Goal: Information Seeking & Learning: Learn about a topic

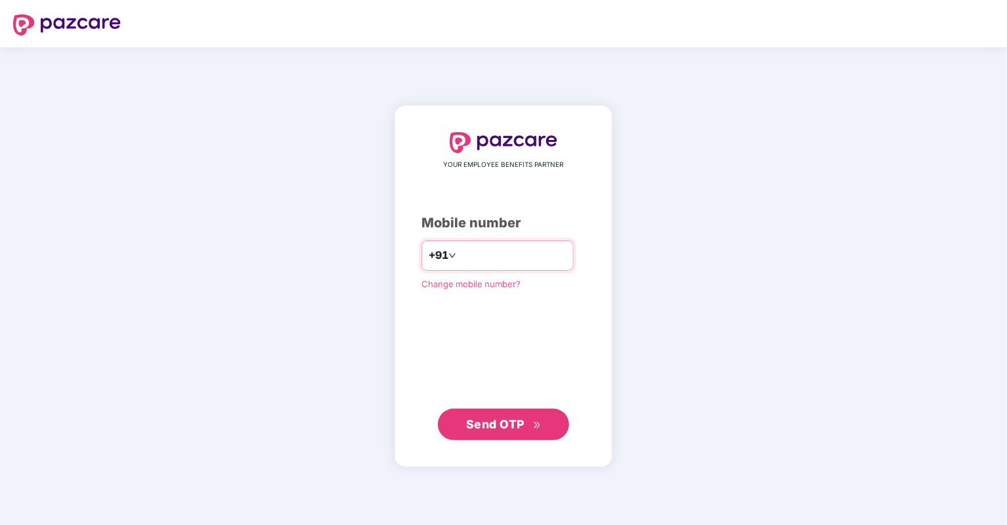
click at [460, 257] on input "number" at bounding box center [513, 255] width 108 height 21
type input "**"
click at [462, 257] on input "**" at bounding box center [513, 255] width 108 height 21
type input "*"
type input "**********"
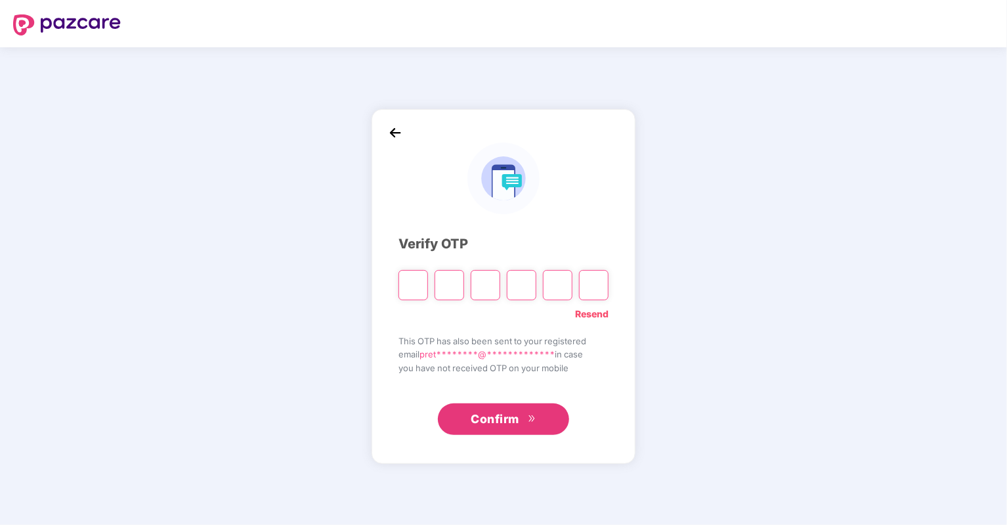
type input "*"
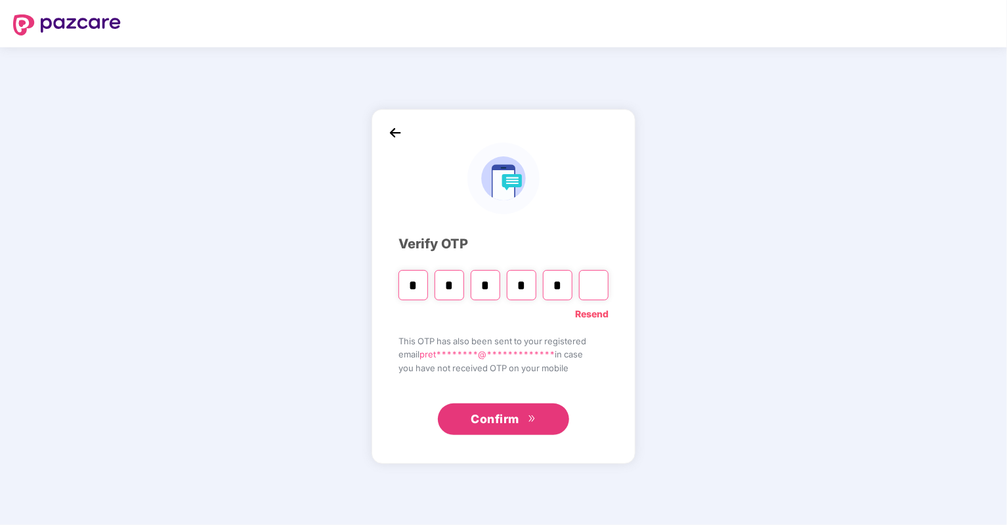
type input "*"
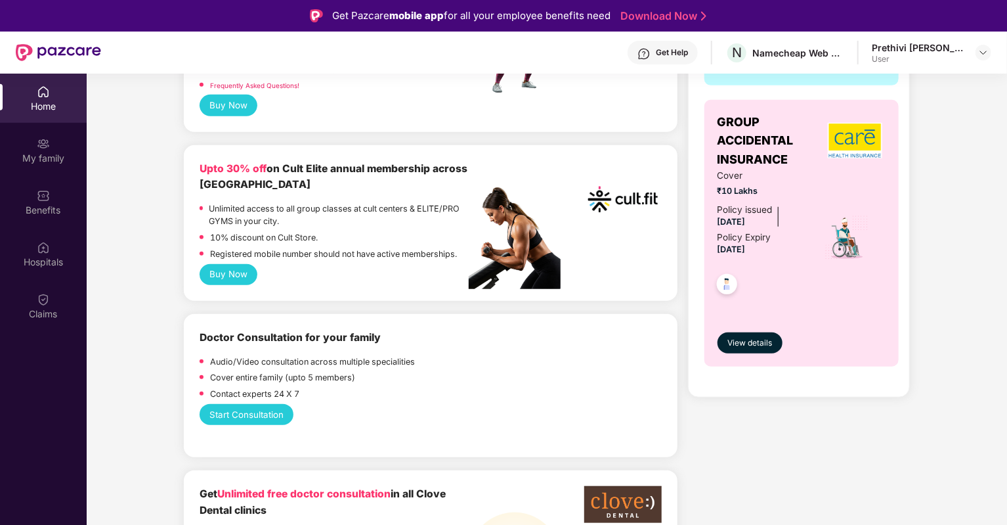
scroll to position [197, 0]
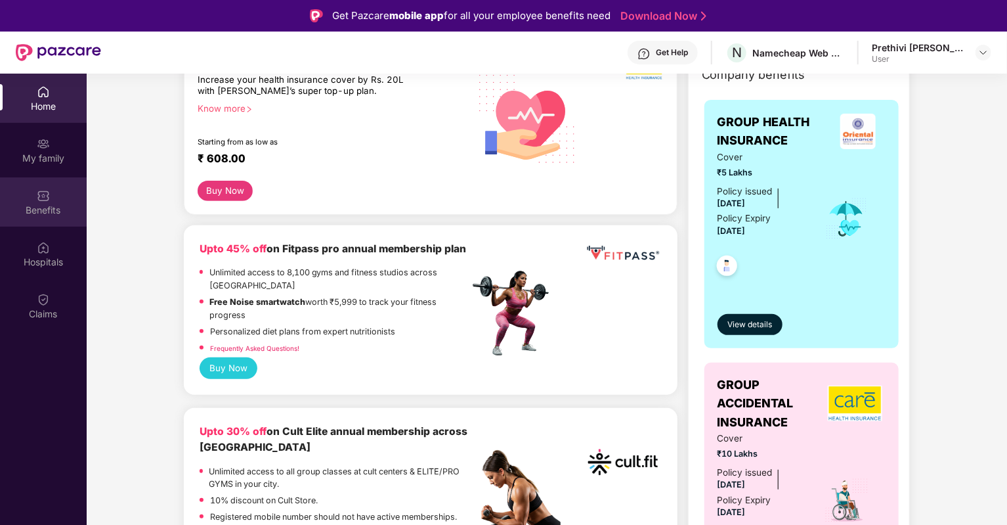
click at [32, 208] on div "Benefits" at bounding box center [43, 210] width 87 height 13
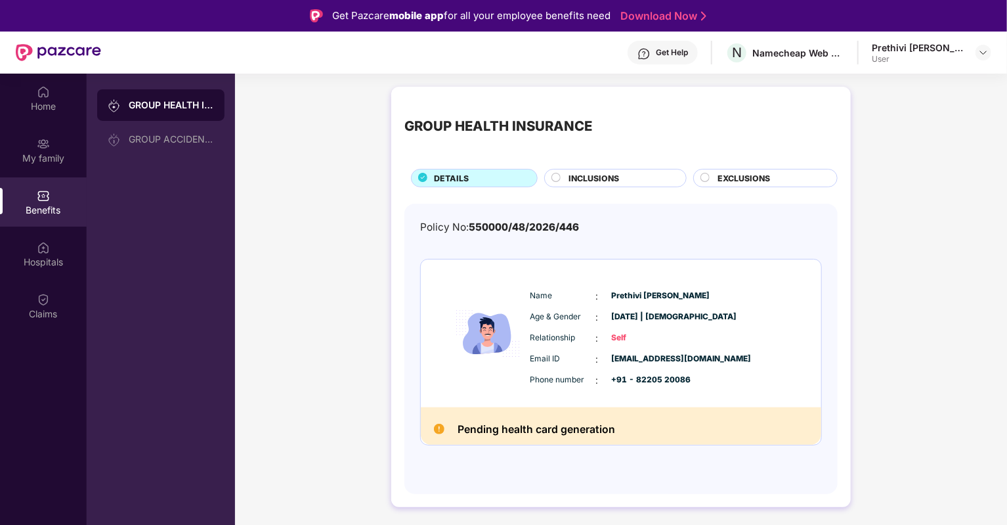
click at [594, 183] on span "INCLUSIONS" at bounding box center [594, 178] width 51 height 12
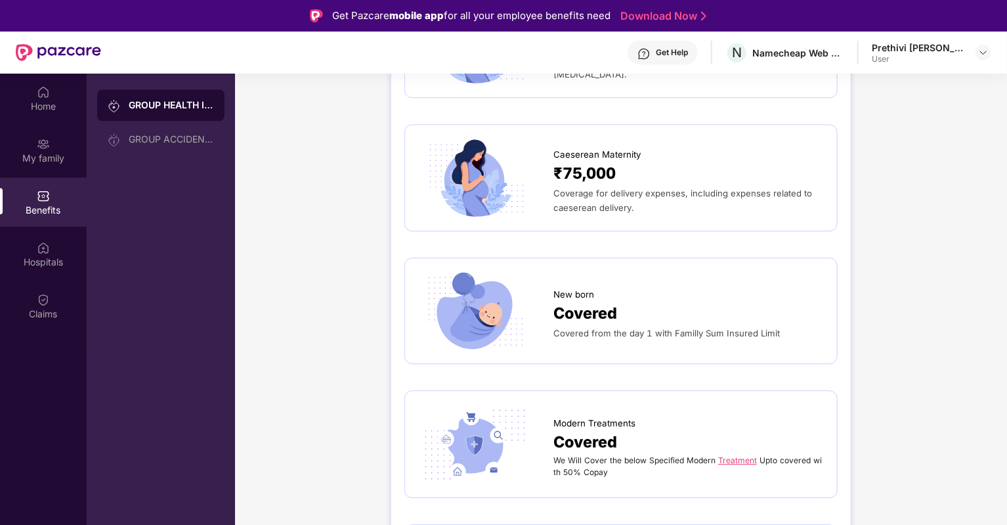
scroll to position [1910, 0]
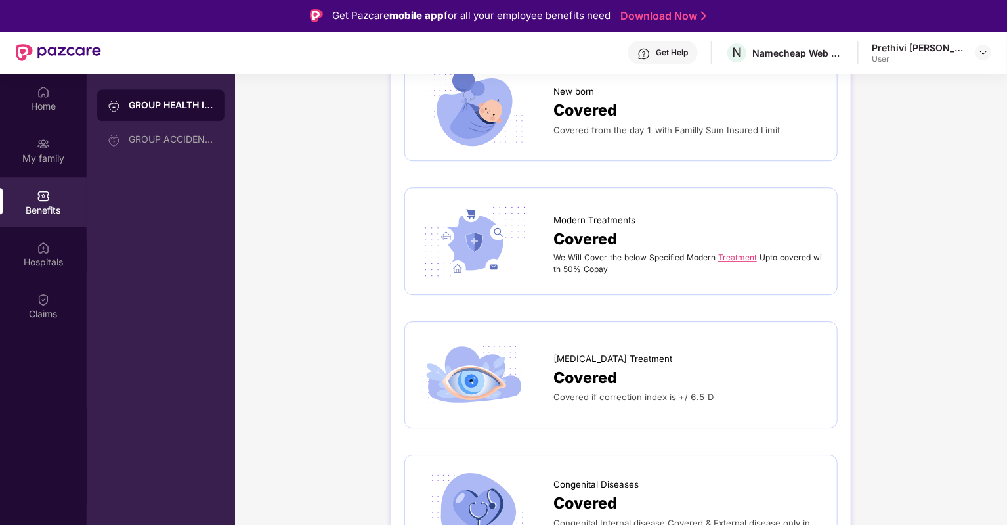
click at [584, 366] on span "Covered" at bounding box center [585, 378] width 64 height 24
click at [542, 351] on div at bounding box center [485, 374] width 135 height 79
click at [559, 352] on span "[MEDICAL_DATA] Treatment" at bounding box center [612, 359] width 119 height 14
drag, startPoint x: 557, startPoint y: 341, endPoint x: 624, endPoint y: 341, distance: 67.0
click at [624, 345] on div "[MEDICAL_DATA] Treatment" at bounding box center [688, 355] width 271 height 20
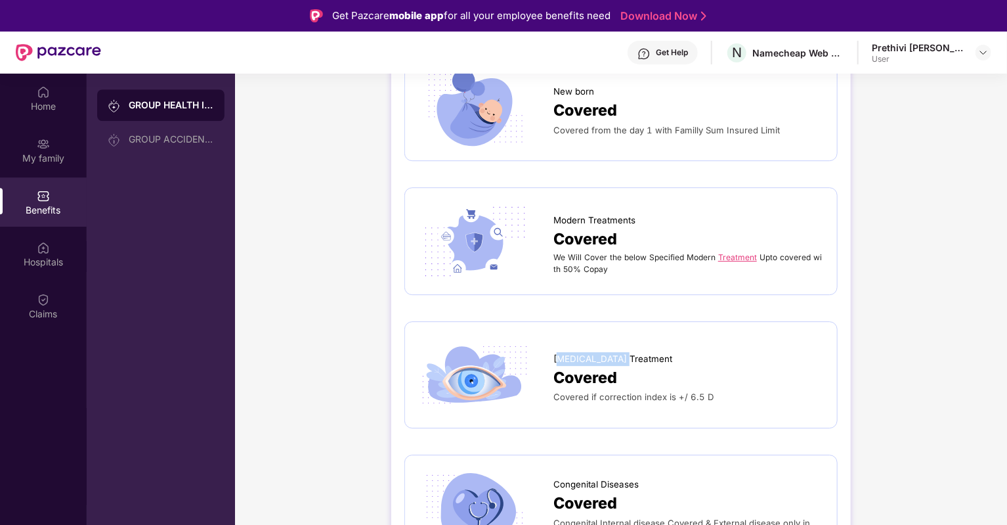
click at [611, 352] on span "[MEDICAL_DATA] Treatment" at bounding box center [612, 359] width 119 height 14
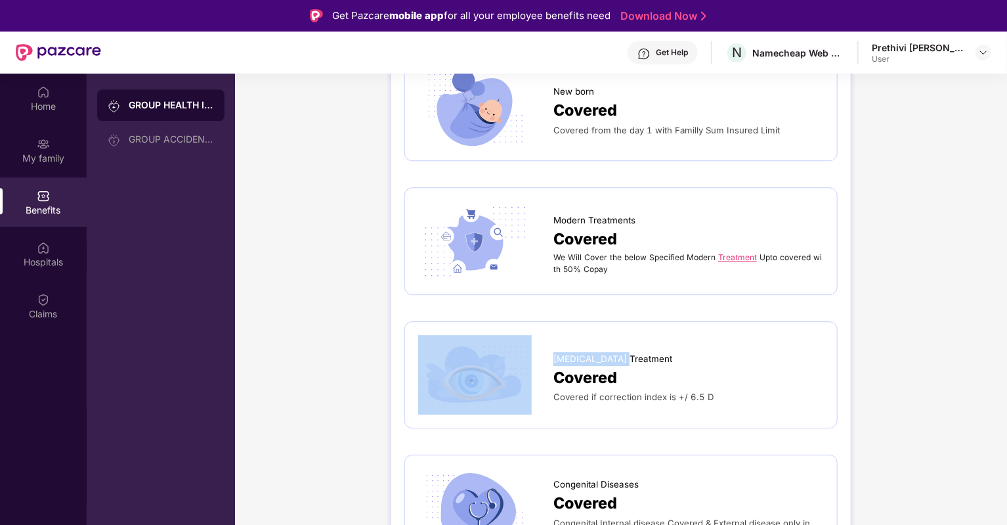
drag, startPoint x: 549, startPoint y: 341, endPoint x: 630, endPoint y: 339, distance: 81.4
click at [630, 339] on div "[MEDICAL_DATA] Treatment Covered Covered if correction index is +/ 6.5 D" at bounding box center [621, 374] width 406 height 79
copy div "[MEDICAL_DATA] Treatment"
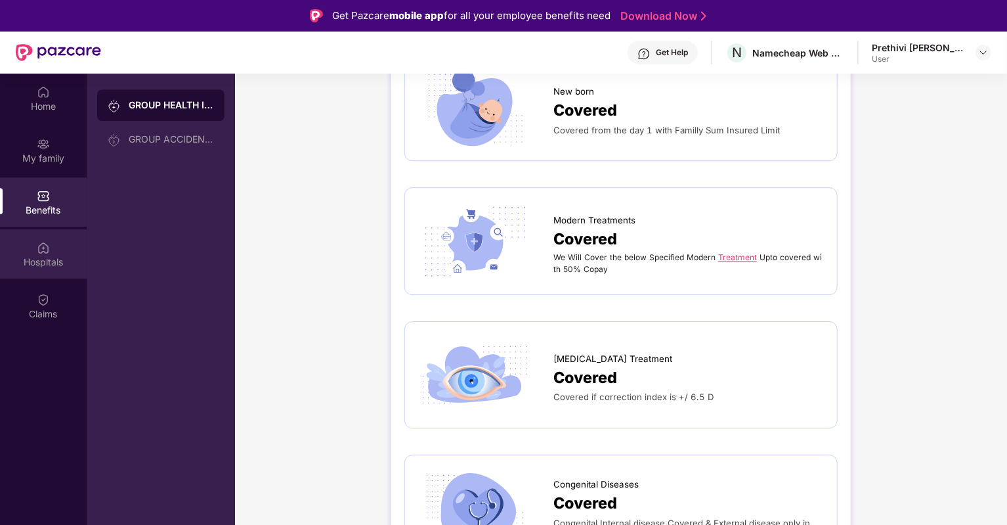
click at [39, 259] on div "Hospitals" at bounding box center [43, 261] width 87 height 13
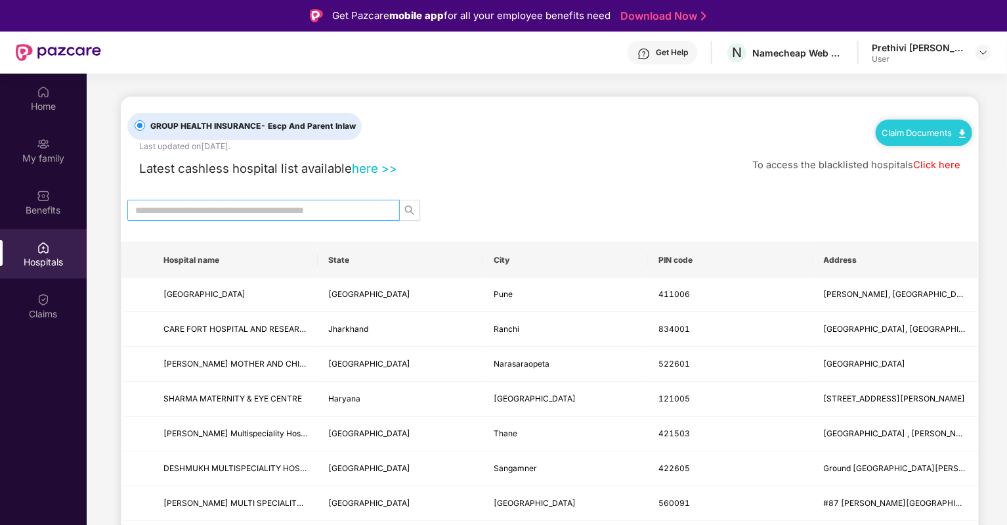
click at [347, 211] on input "text" at bounding box center [258, 210] width 246 height 14
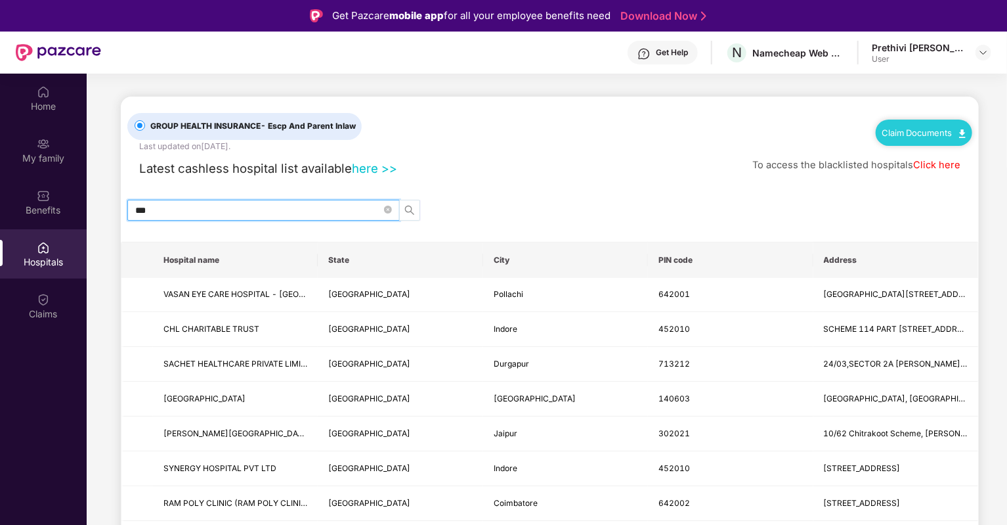
click at [414, 206] on icon "search" at bounding box center [409, 210] width 11 height 11
click at [293, 210] on input "***" at bounding box center [258, 210] width 246 height 14
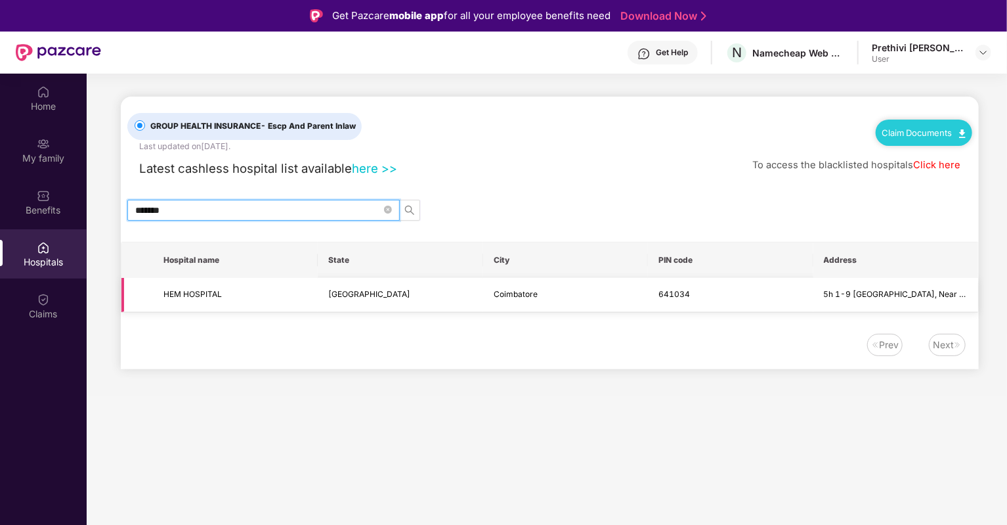
type input "*******"
click at [204, 299] on span "HEM HOSPITAL" at bounding box center [235, 294] width 144 height 12
click at [982, 56] on img at bounding box center [983, 52] width 11 height 11
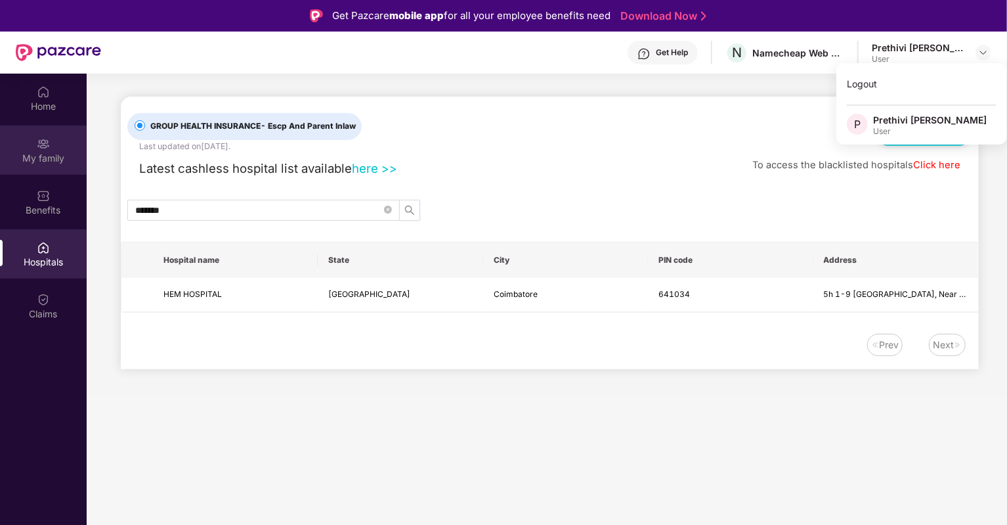
click at [30, 158] on div "My family" at bounding box center [43, 158] width 87 height 13
